Goal: Navigation & Orientation: Understand site structure

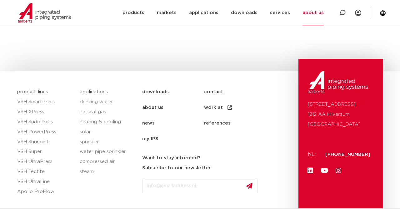
scroll to position [942, 0]
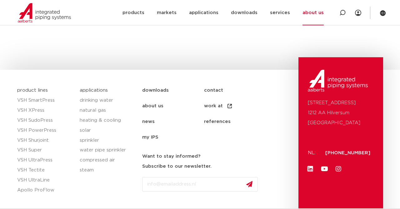
click at [114, 120] on font "heating & cooling" at bounding box center [100, 120] width 41 height 5
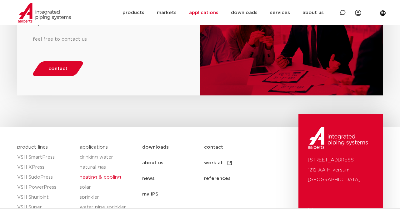
scroll to position [921, 0]
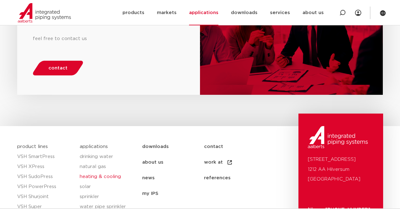
click at [99, 193] on link "sprinkler" at bounding box center [108, 197] width 56 height 10
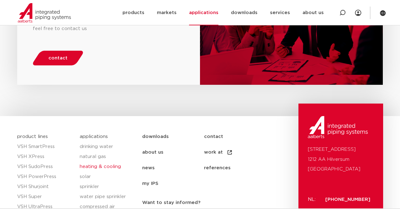
scroll to position [951, 0]
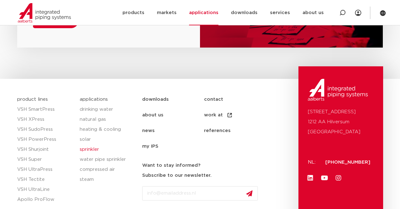
scroll to position [778, 0]
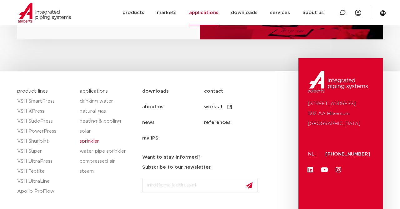
click at [112, 96] on link "drinking water" at bounding box center [108, 101] width 56 height 10
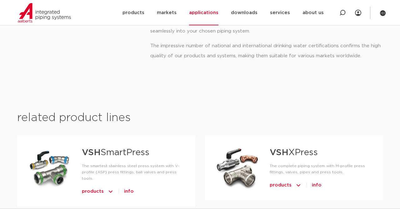
scroll to position [237, 0]
